Goal: Information Seeking & Learning: Check status

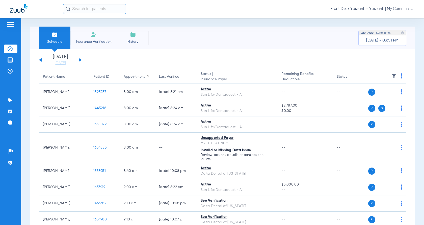
click at [79, 59] on button at bounding box center [80, 60] width 3 height 4
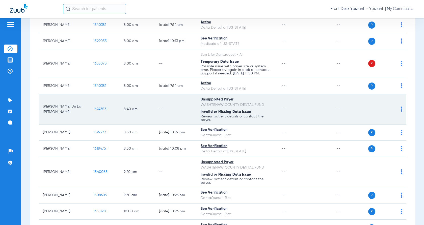
scroll to position [76, 0]
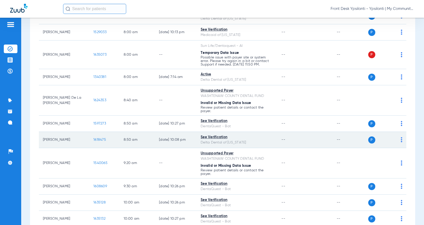
click at [100, 141] on td "1618475" at bounding box center [104, 140] width 30 height 16
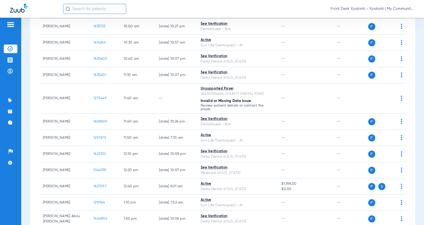
scroll to position [167, 0]
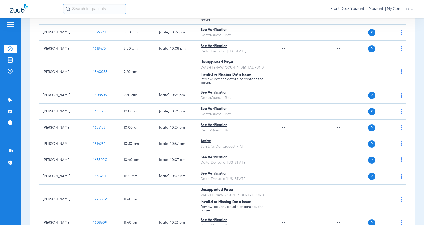
click at [104, 11] on input "text" at bounding box center [94, 9] width 63 height 10
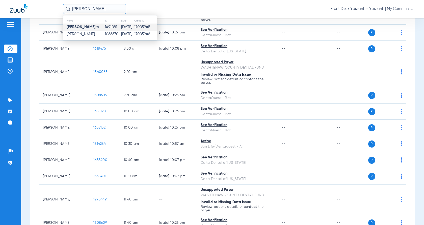
type input "[PERSON_NAME]"
click at [113, 26] on td "1491081" at bounding box center [113, 26] width 16 height 7
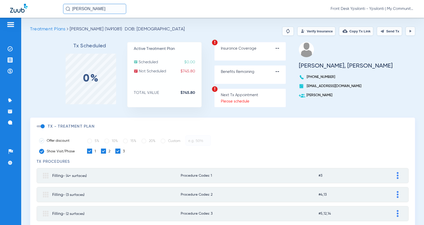
click at [307, 30] on button "Verify Insurance" at bounding box center [317, 31] width 38 height 9
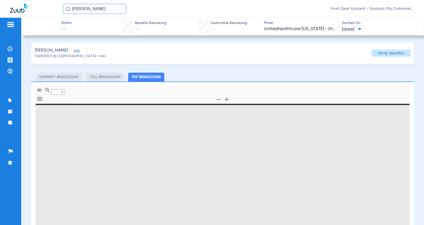
type input "0"
select select "page-width"
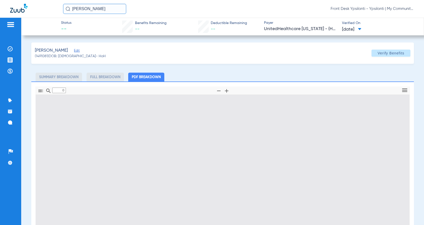
type input "1"
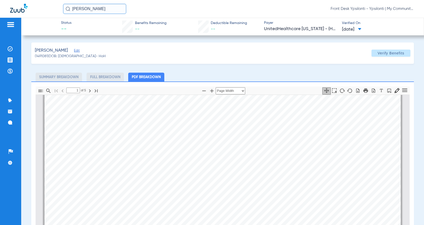
scroll to position [104, 0]
click at [11, 25] on img at bounding box center [11, 24] width 8 height 6
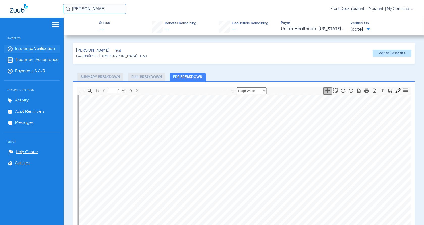
click at [35, 46] on li "Insurance Verification" at bounding box center [32, 48] width 56 height 9
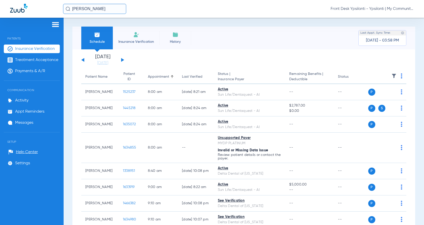
click at [55, 24] on img at bounding box center [56, 24] width 8 height 6
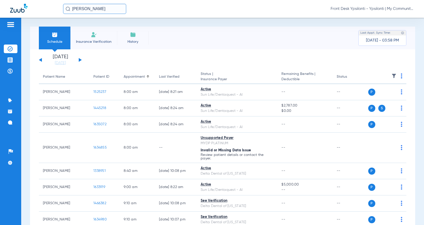
click at [81, 60] on button at bounding box center [80, 60] width 3 height 4
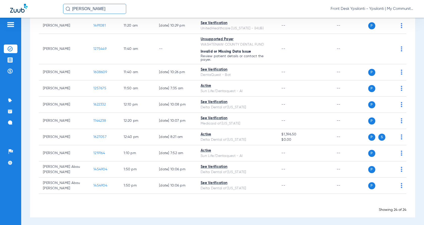
scroll to position [335, 0]
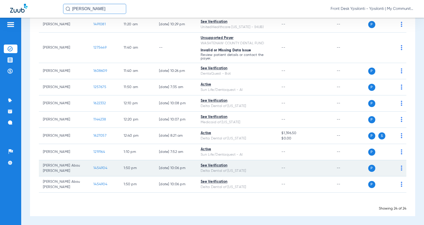
click at [95, 167] on span "1454904" at bounding box center [100, 168] width 14 height 4
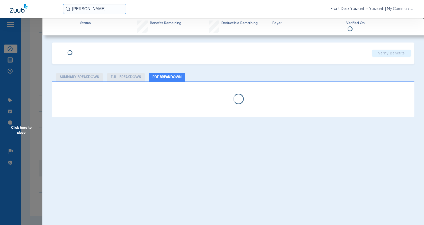
select select "page-width"
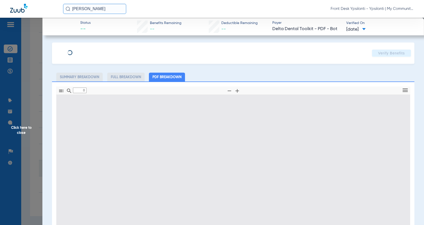
type input "1"
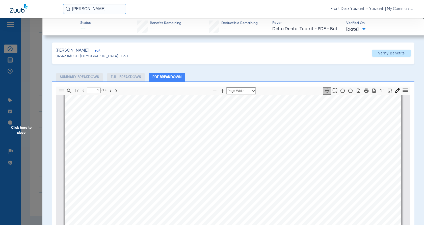
scroll to position [53, 0]
click at [18, 129] on span "Click here to close" at bounding box center [21, 130] width 42 height 225
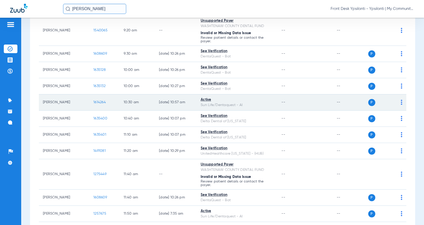
scroll to position [183, 0]
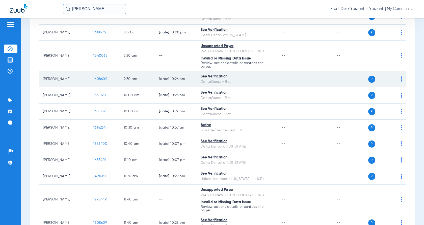
click at [97, 79] on span "1608609" at bounding box center [100, 79] width 14 height 4
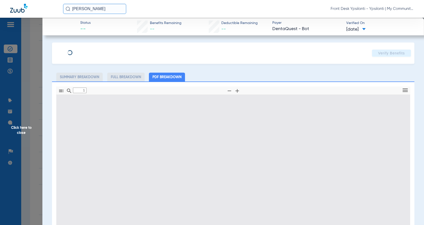
type input "0"
select select "page-width"
type input "1"
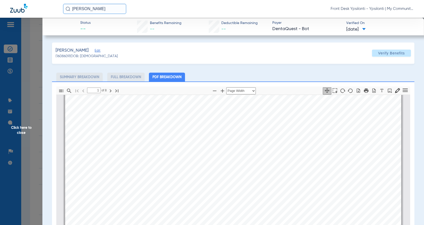
scroll to position [28, 0]
drag, startPoint x: 25, startPoint y: 127, endPoint x: 125, endPoint y: 128, distance: 100.8
click at [22, 128] on span "Click here to close" at bounding box center [21, 130] width 42 height 225
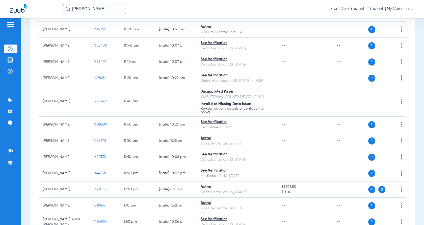
scroll to position [284, 0]
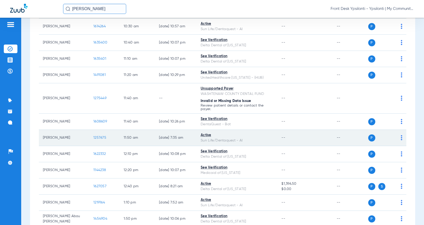
click at [101, 136] on span "1257675" at bounding box center [99, 138] width 13 height 4
